Goal: Information Seeking & Learning: Learn about a topic

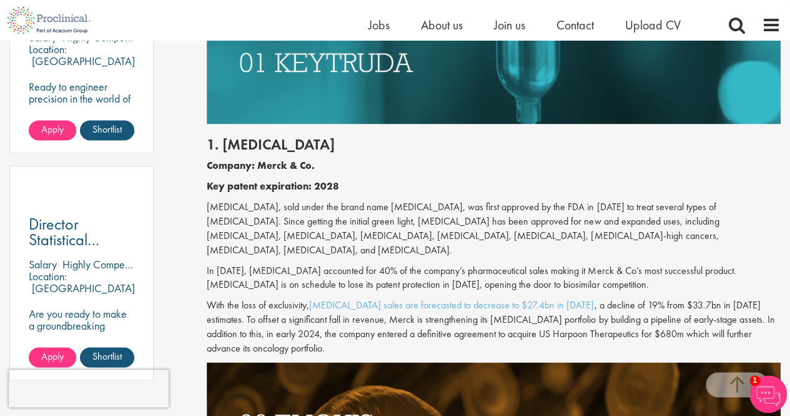
scroll to position [1250, 0]
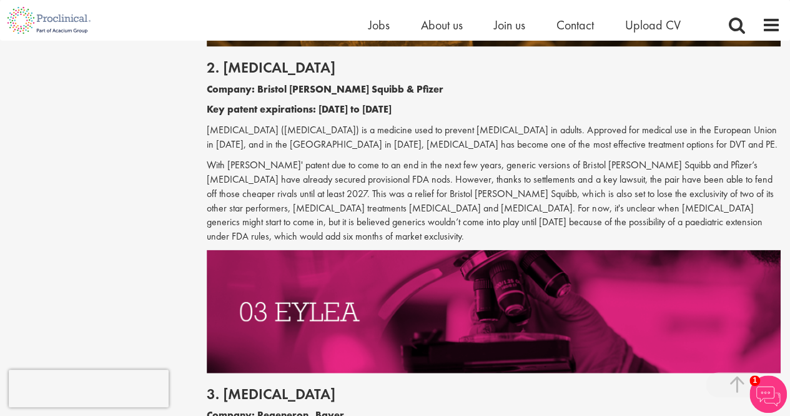
click at [447, 192] on p "With [PERSON_NAME]' patent due to come to an end in the next few years, generic…" at bounding box center [494, 201] width 574 height 86
click at [447, 193] on p "With [PERSON_NAME]' patent due to come to an end in the next few years, generic…" at bounding box center [494, 201] width 574 height 86
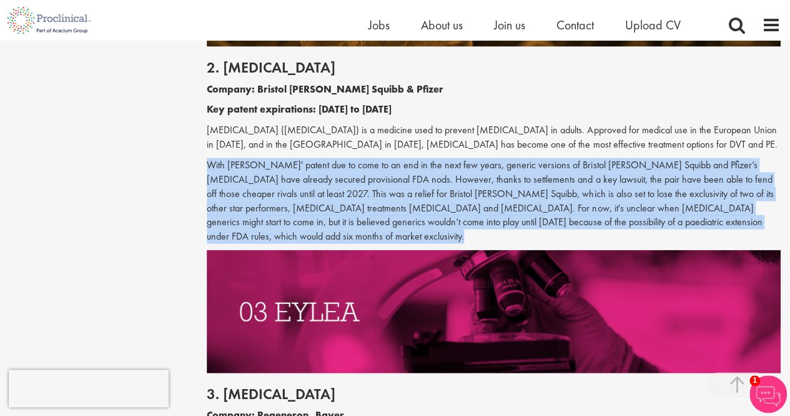
click at [447, 193] on p "With [PERSON_NAME]' patent due to come to an end in the next few years, generic…" at bounding box center [494, 201] width 574 height 86
click at [448, 193] on p "With [PERSON_NAME]' patent due to come to an end in the next few years, generic…" at bounding box center [494, 201] width 574 height 86
click at [451, 191] on p "With [PERSON_NAME]' patent due to come to an end in the next few years, generic…" at bounding box center [494, 201] width 574 height 86
click at [398, 212] on p "With [PERSON_NAME]' patent due to come to an end in the next few years, generic…" at bounding box center [494, 201] width 574 height 86
click at [434, 184] on p "With [PERSON_NAME]' patent due to come to an end in the next few years, generic…" at bounding box center [494, 201] width 574 height 86
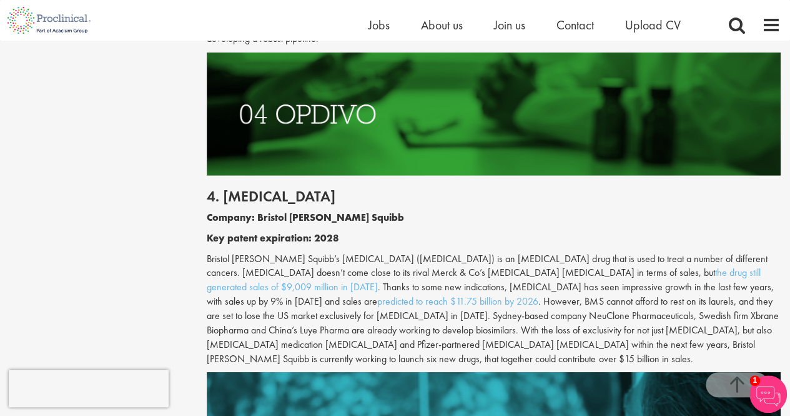
scroll to position [1812, 0]
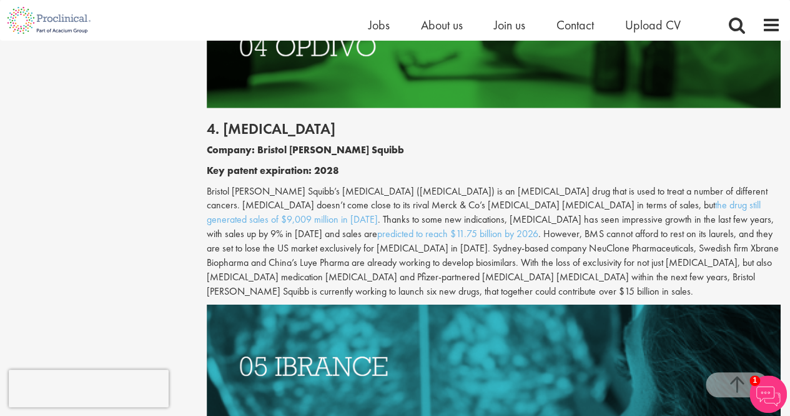
click at [274, 231] on p "Bristol [PERSON_NAME] Squibb’s [MEDICAL_DATA] ([MEDICAL_DATA]) is an [MEDICAL_D…" at bounding box center [494, 241] width 574 height 114
click at [275, 231] on p "Bristol [PERSON_NAME] Squibb’s [MEDICAL_DATA] ([MEDICAL_DATA]) is an [MEDICAL_D…" at bounding box center [494, 241] width 574 height 114
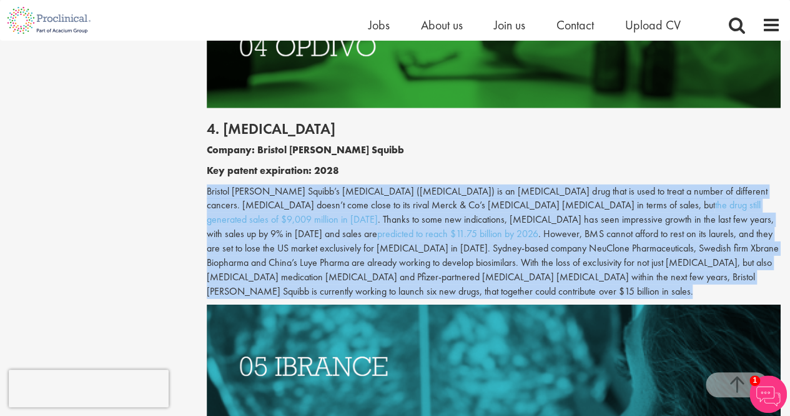
click at [276, 232] on p "Bristol [PERSON_NAME] Squibb’s [MEDICAL_DATA] ([MEDICAL_DATA]) is an [MEDICAL_D…" at bounding box center [494, 241] width 574 height 114
click at [335, 237] on p "Bristol [PERSON_NAME] Squibb’s [MEDICAL_DATA] ([MEDICAL_DATA]) is an [MEDICAL_D…" at bounding box center [494, 241] width 574 height 114
